Goal: Task Accomplishment & Management: Use online tool/utility

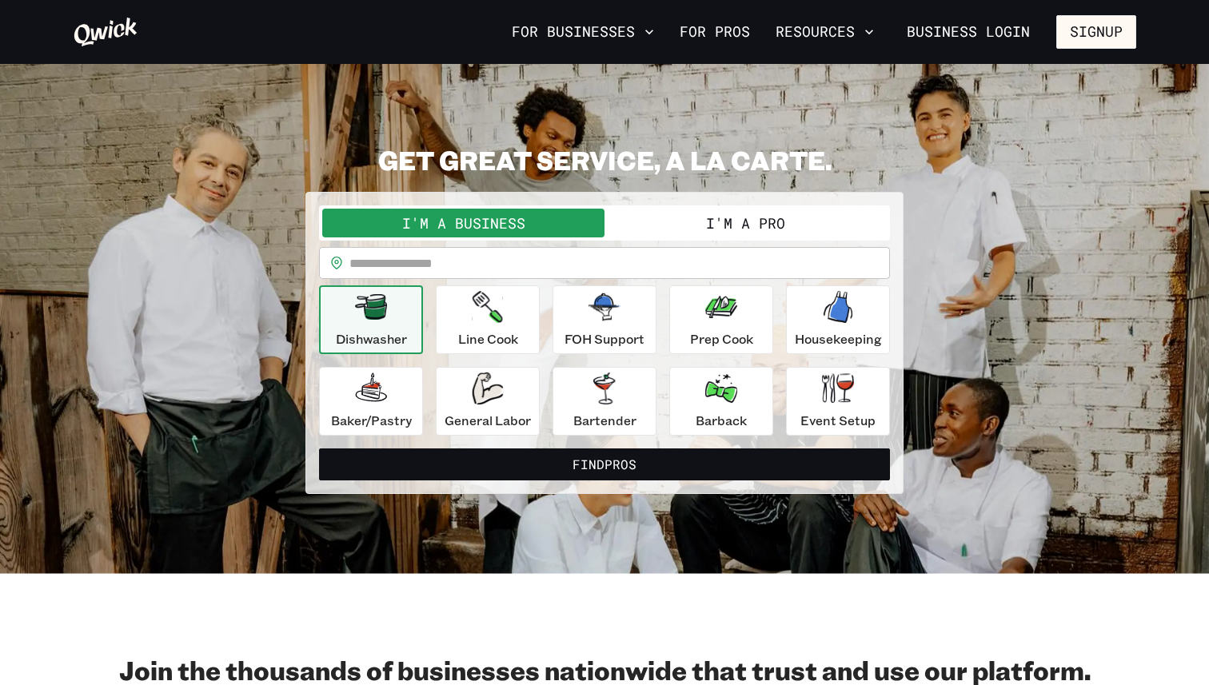
click at [732, 228] on button "I'm a Pro" at bounding box center [746, 223] width 282 height 29
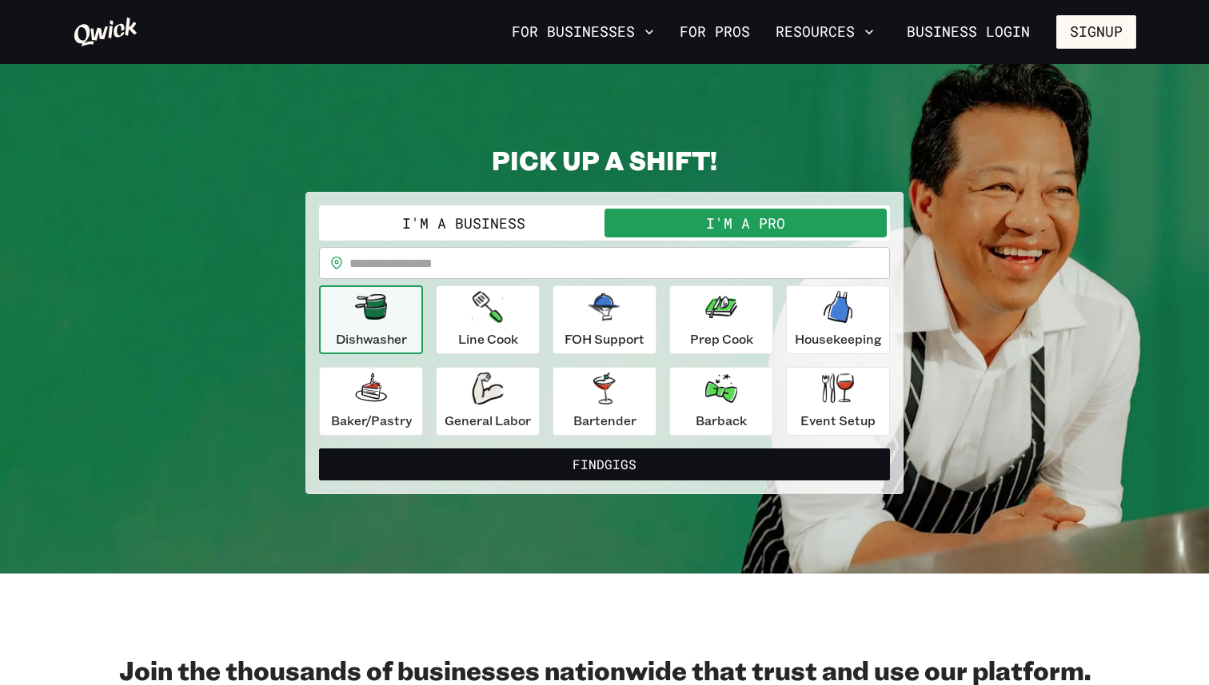
click at [509, 253] on input "text" at bounding box center [620, 263] width 541 height 32
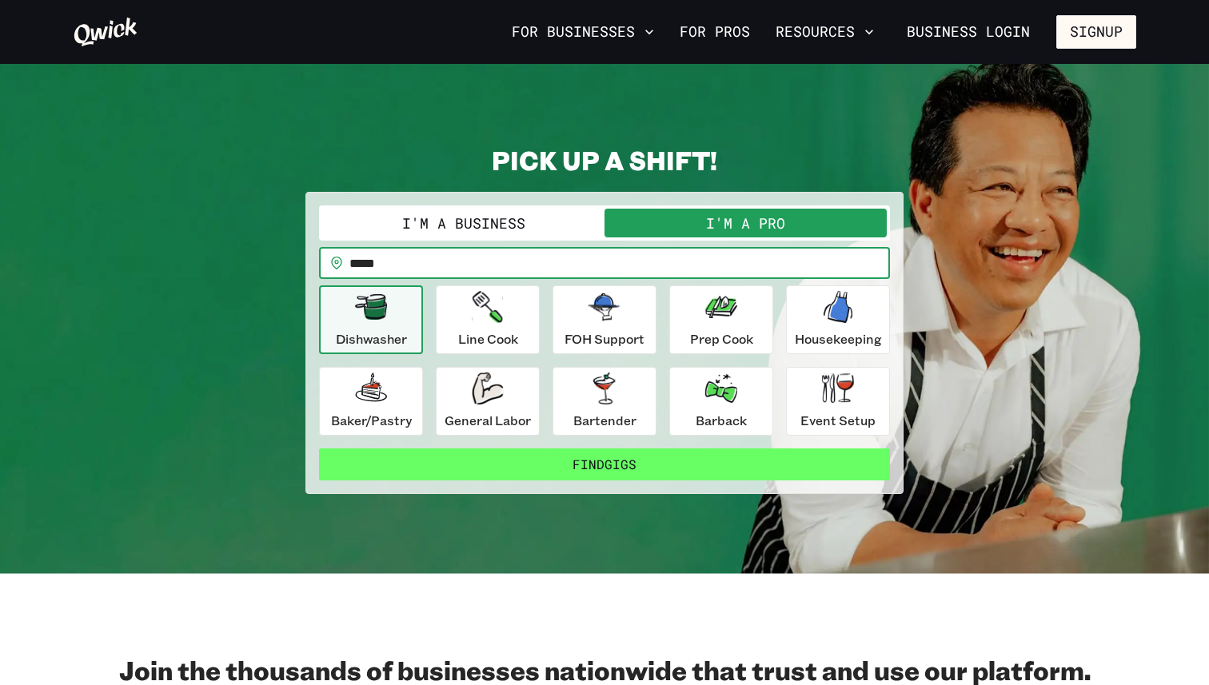
type input "*****"
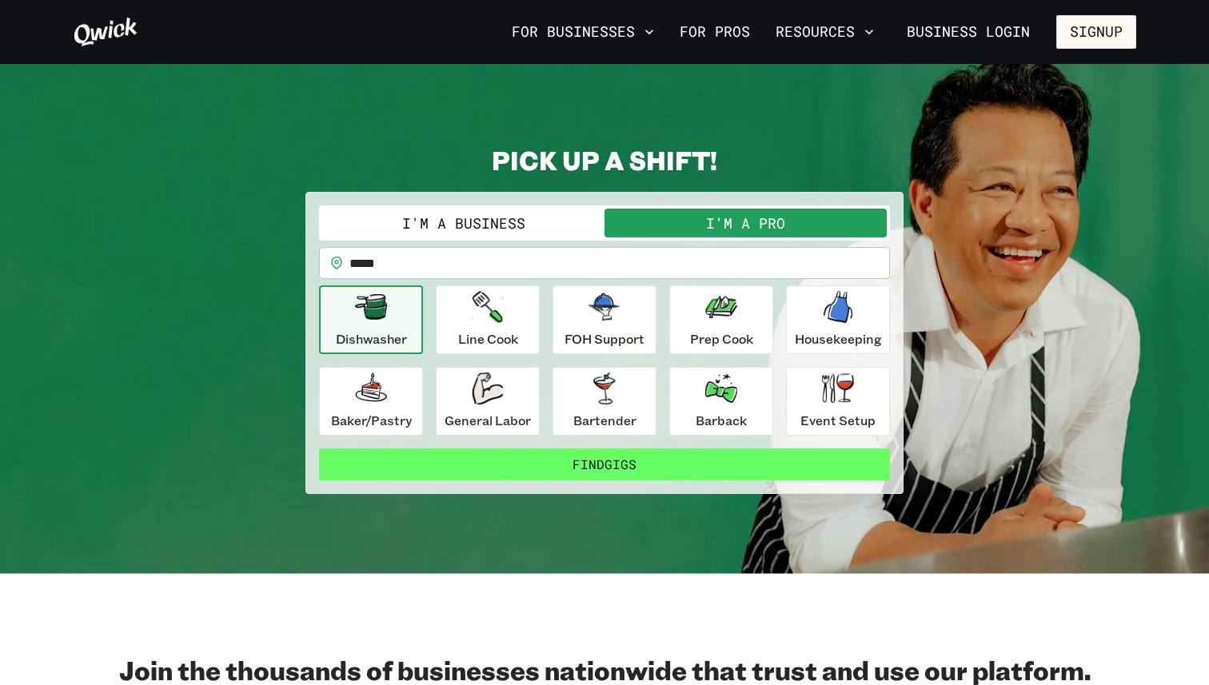
click at [505, 469] on button "Find Gigs" at bounding box center [604, 465] width 571 height 32
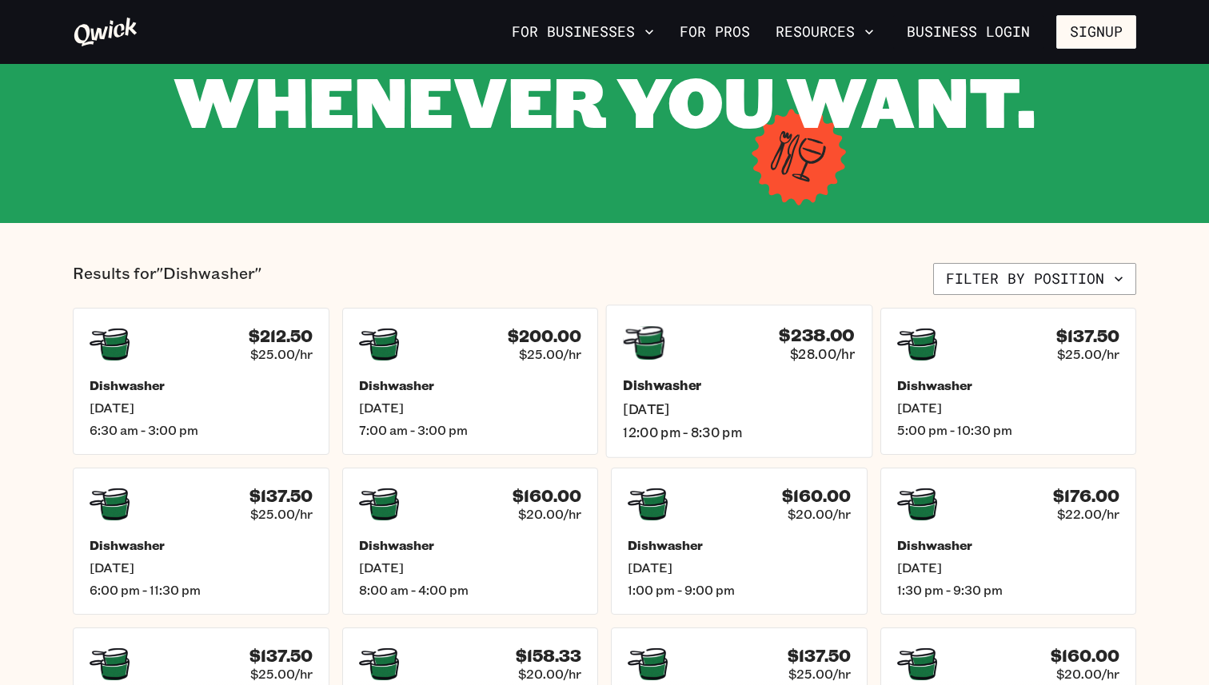
scroll to position [214, 0]
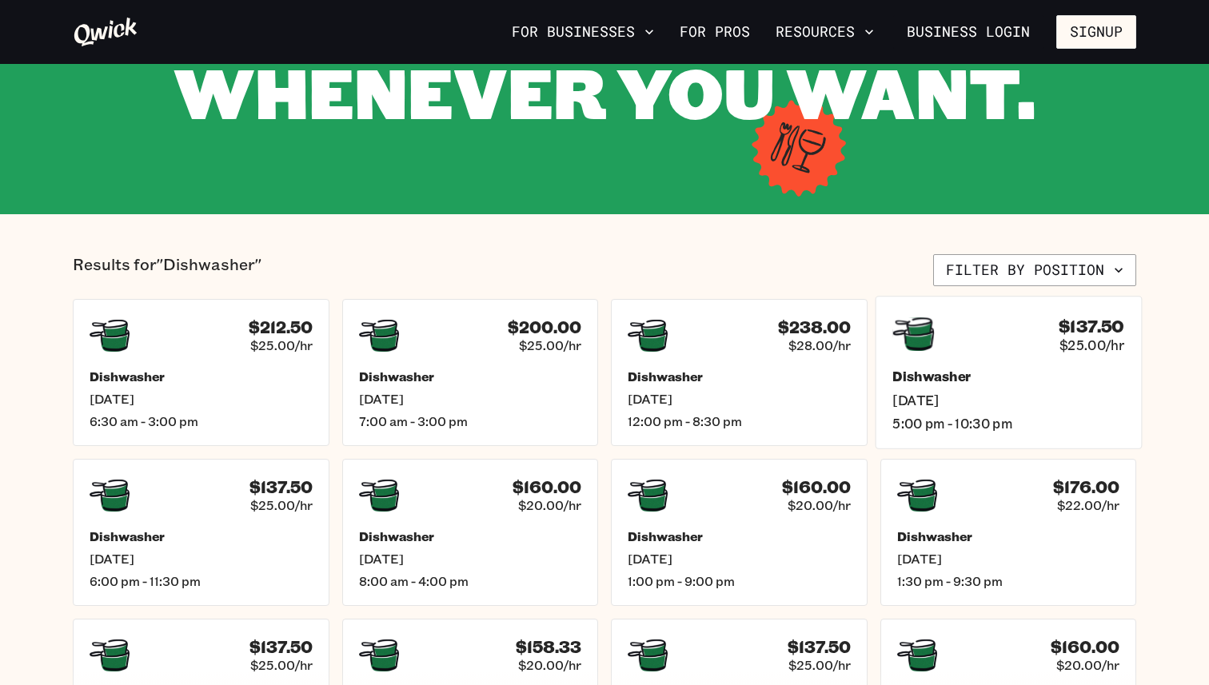
click at [1060, 375] on h5 "Dishwasher" at bounding box center [1009, 377] width 232 height 17
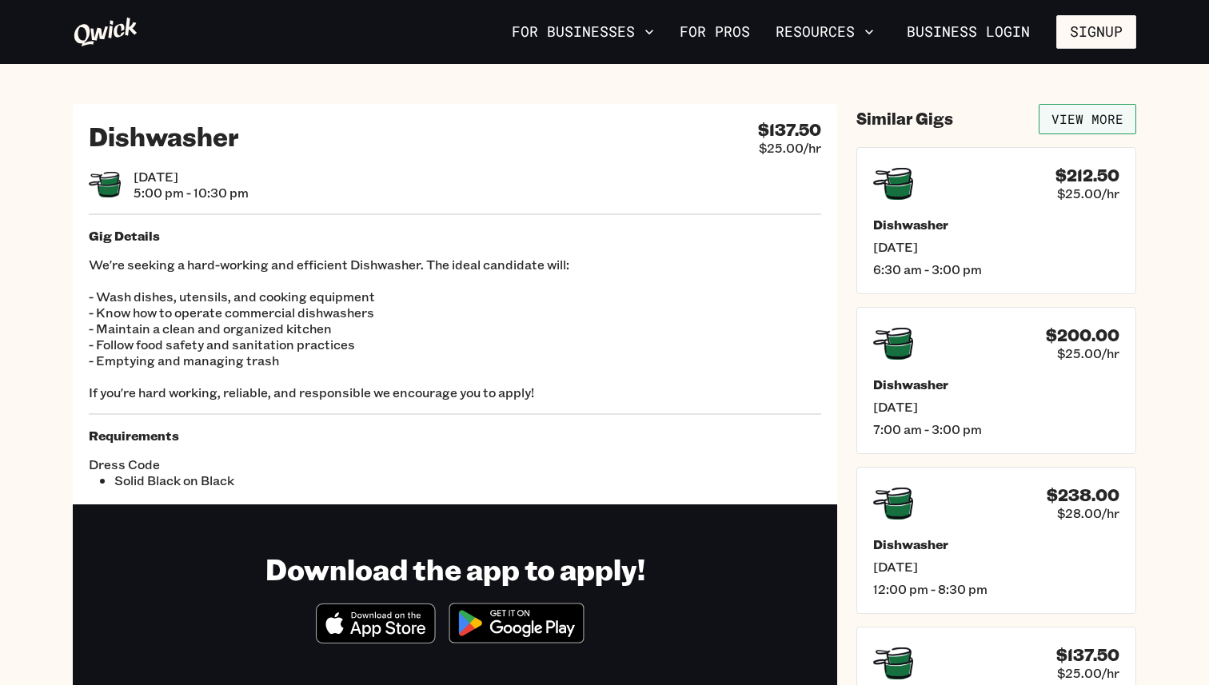
click at [1113, 114] on link "View More" at bounding box center [1088, 119] width 98 height 30
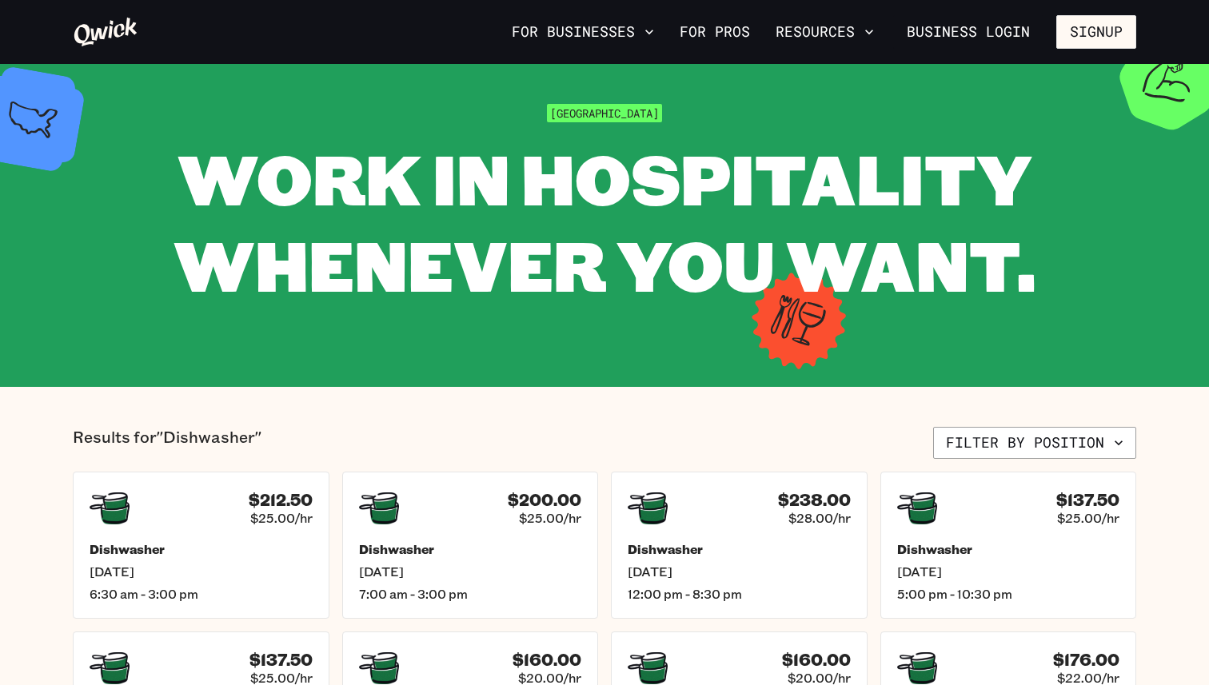
scroll to position [16, 0]
